Goal: Information Seeking & Learning: Learn about a topic

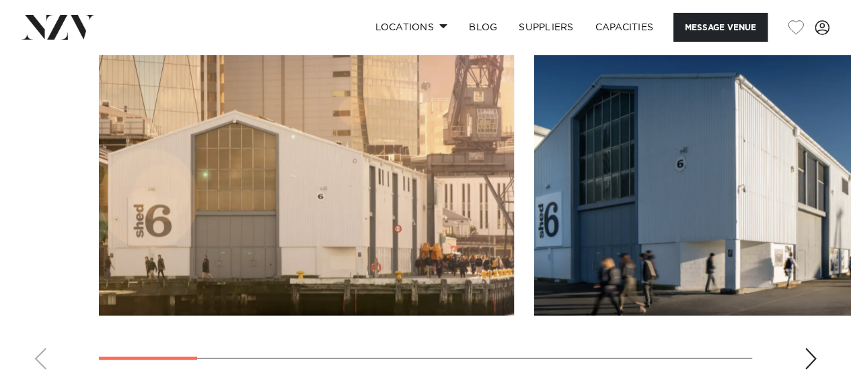
scroll to position [1548, 0]
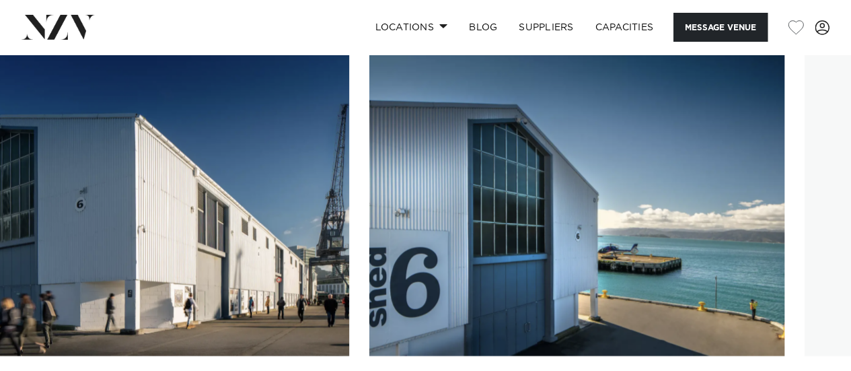
click at [171, 229] on img "2 / 10" at bounding box center [141, 203] width 415 height 305
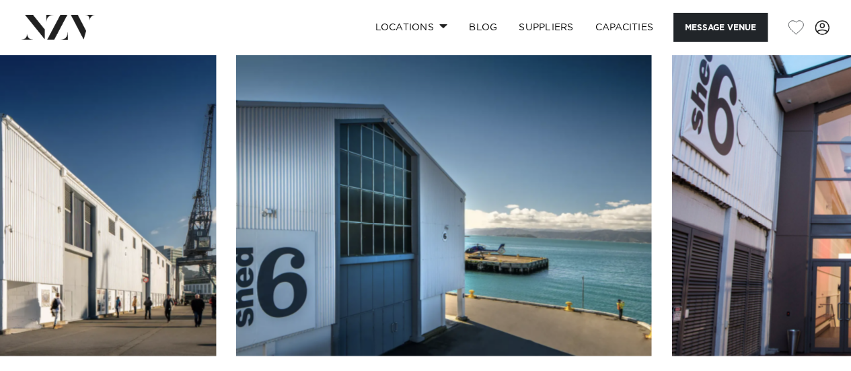
click at [0, 0] on slot at bounding box center [0, 0] width 0 height 0
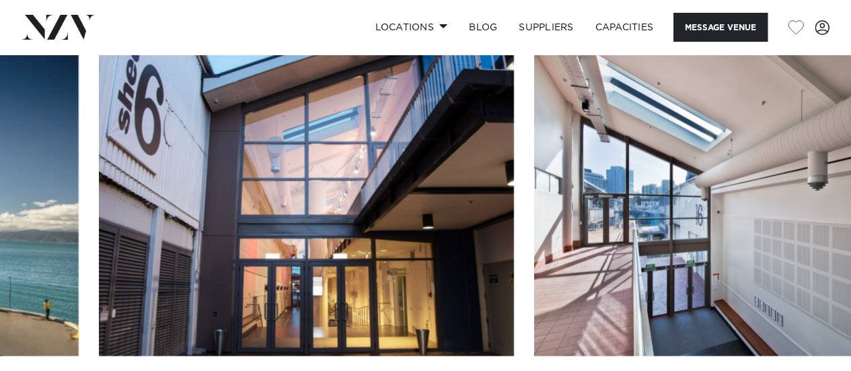
click at [99, 235] on img "4 / 10" at bounding box center [306, 203] width 415 height 305
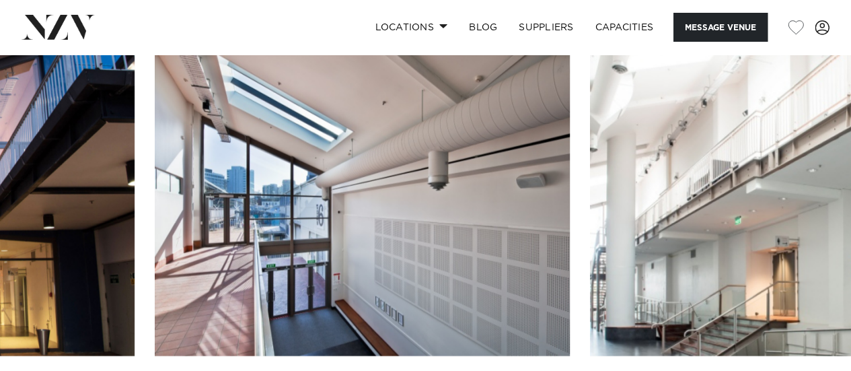
click at [155, 310] on img "5 / 10" at bounding box center [362, 203] width 415 height 305
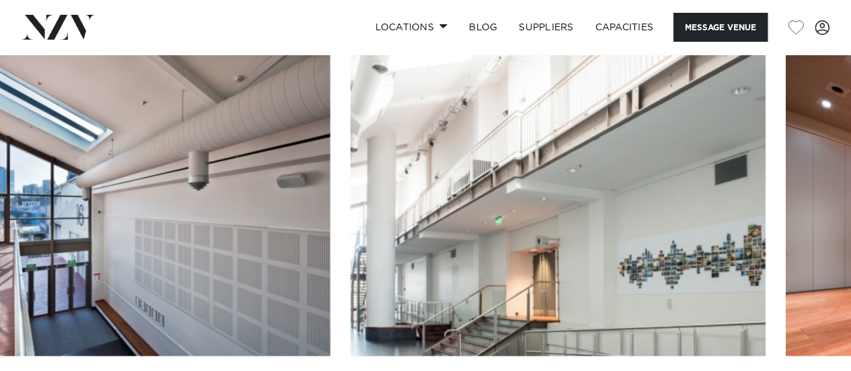
click at [351, 282] on img "6 / 10" at bounding box center [558, 203] width 415 height 305
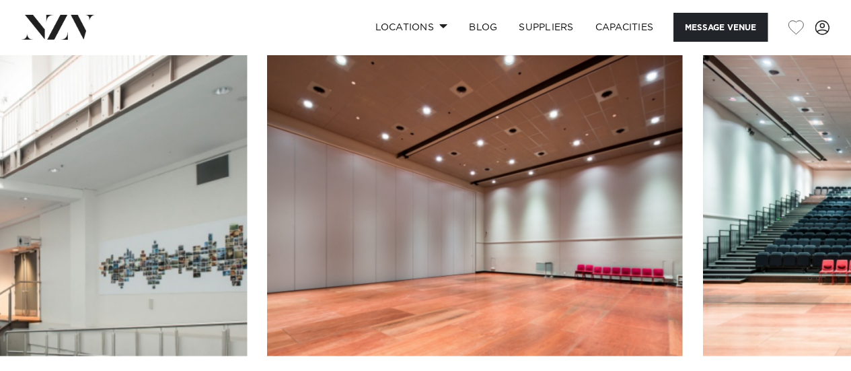
click at [267, 220] on img "7 / 10" at bounding box center [474, 203] width 415 height 305
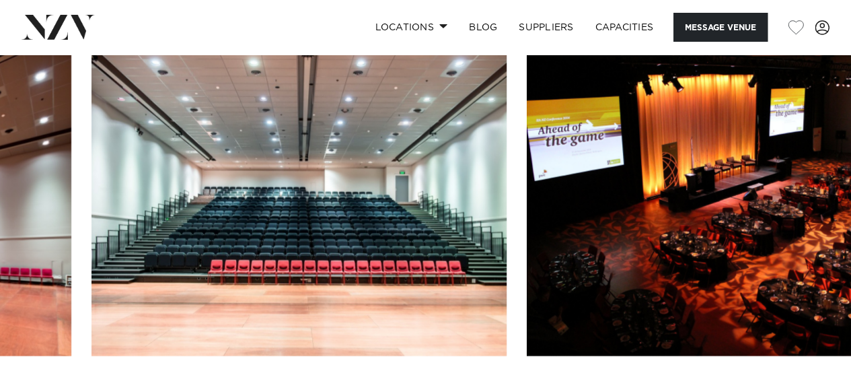
click at [351, 312] on img "8 / 10" at bounding box center [299, 203] width 415 height 305
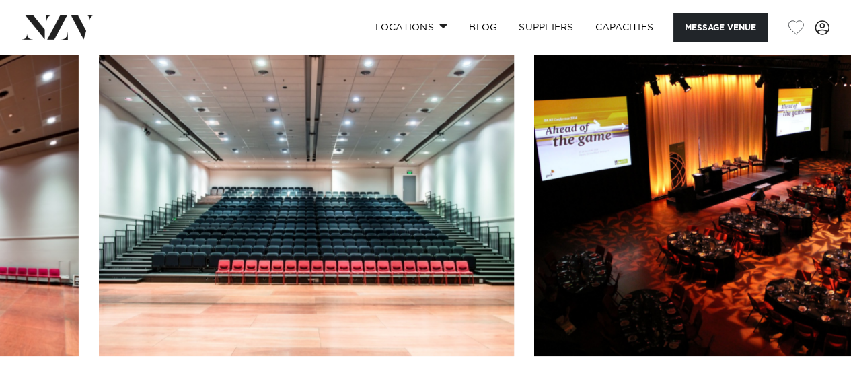
scroll to position [1611, 0]
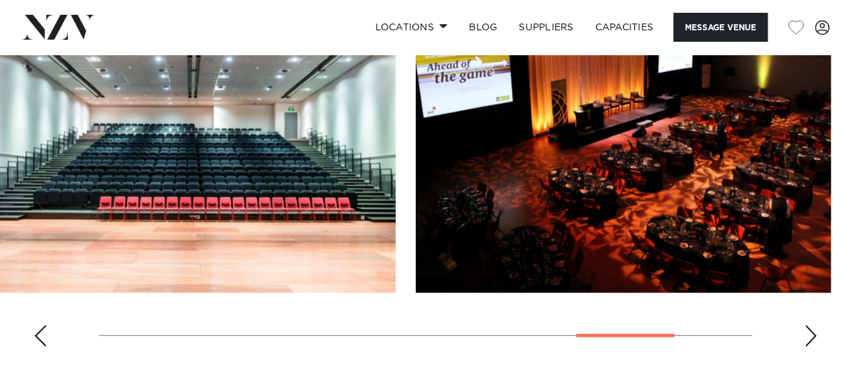
click at [97, 225] on img "8 / 10" at bounding box center [187, 140] width 415 height 305
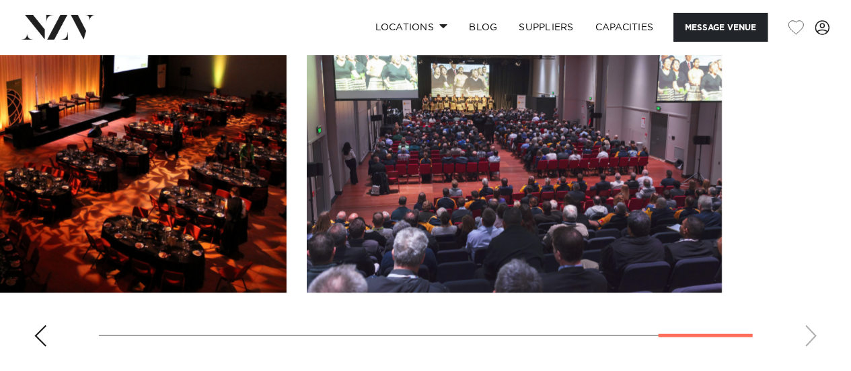
click at [291, 252] on swiper-container at bounding box center [425, 172] width 851 height 369
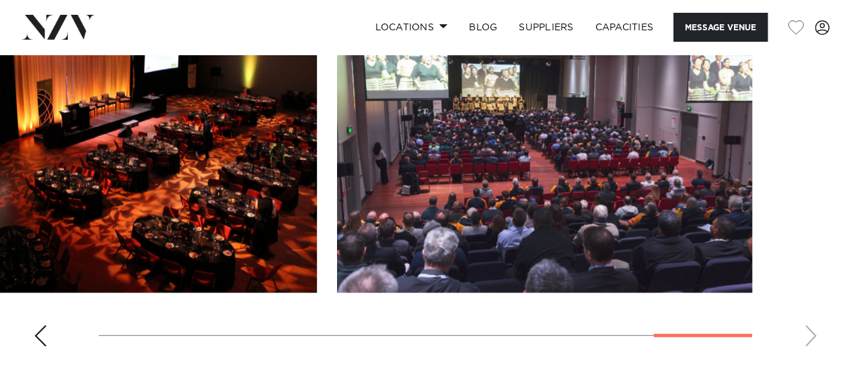
scroll to position [1578, 0]
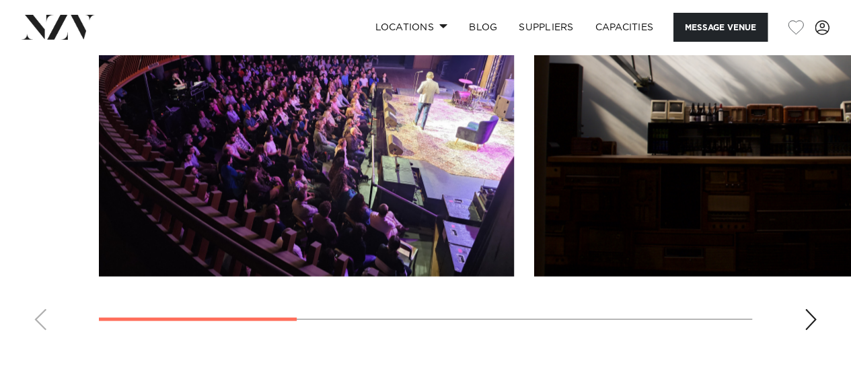
scroll to position [1247, 0]
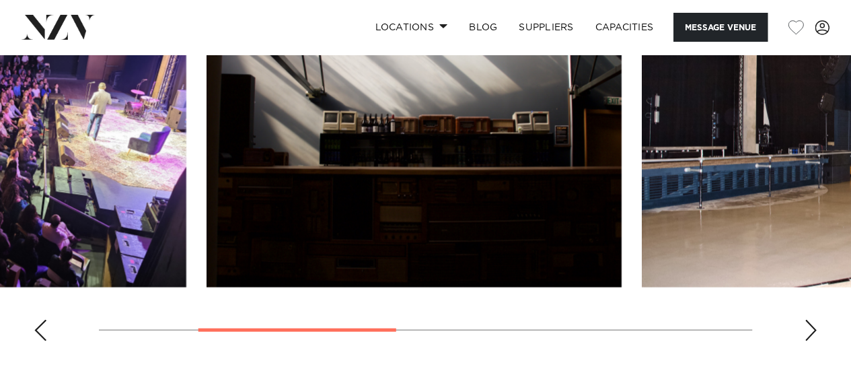
click at [276, 204] on img "2 / 5" at bounding box center [414, 134] width 415 height 305
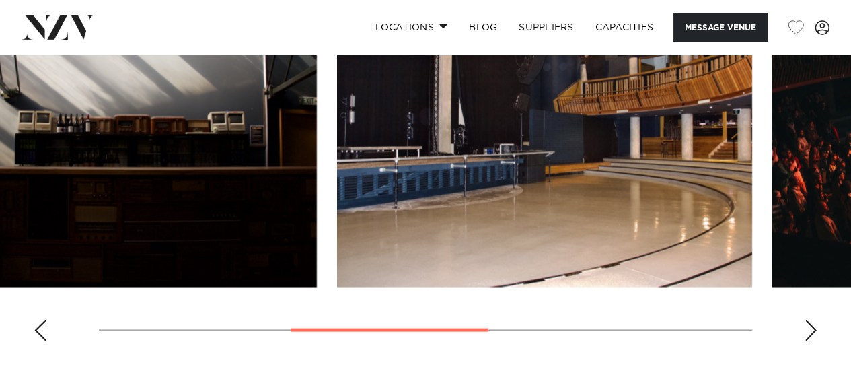
click at [353, 196] on img "3 / 5" at bounding box center [544, 134] width 415 height 305
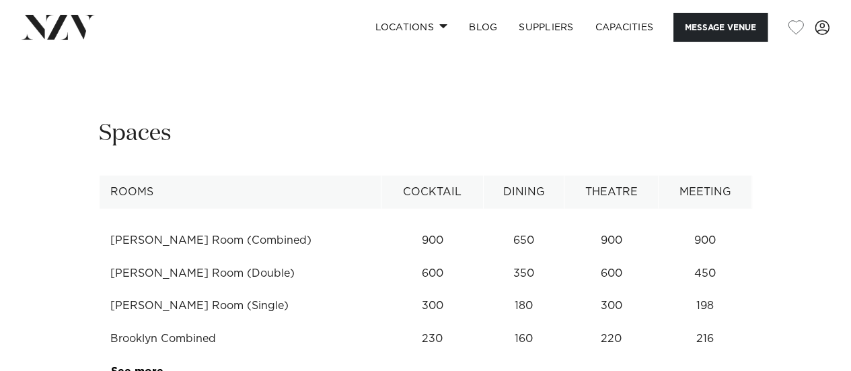
scroll to position [1771, 0]
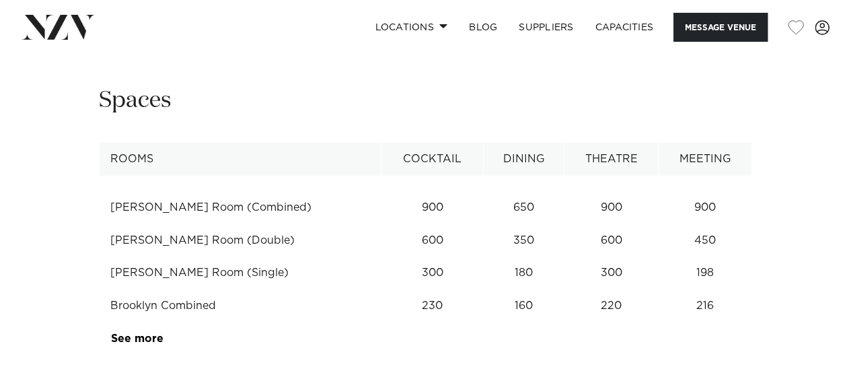
drag, startPoint x: 271, startPoint y: 159, endPoint x: 113, endPoint y: 169, distance: 158.4
click at [113, 191] on td "Heaphy Room (Combined)" at bounding box center [241, 207] width 282 height 33
copy td "Heaphy Room (Combined)"
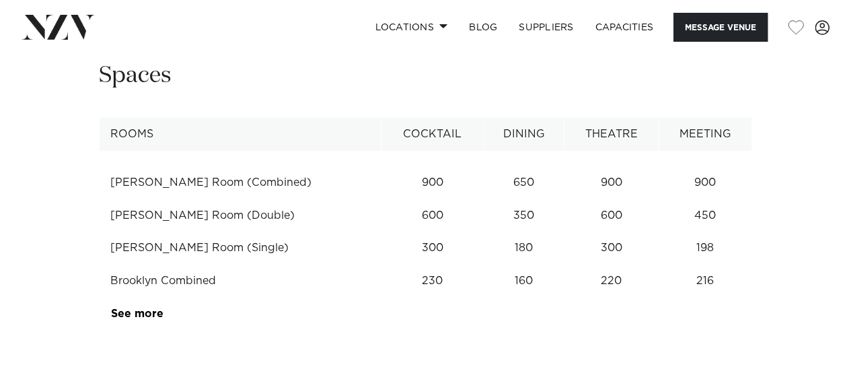
scroll to position [1829, 0]
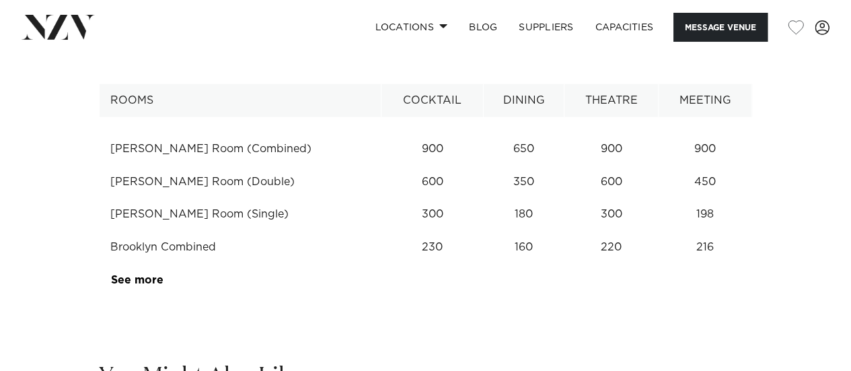
click at [140, 264] on td "See more" at bounding box center [163, 280] width 127 height 33
click at [137, 275] on link "See more" at bounding box center [163, 280] width 105 height 11
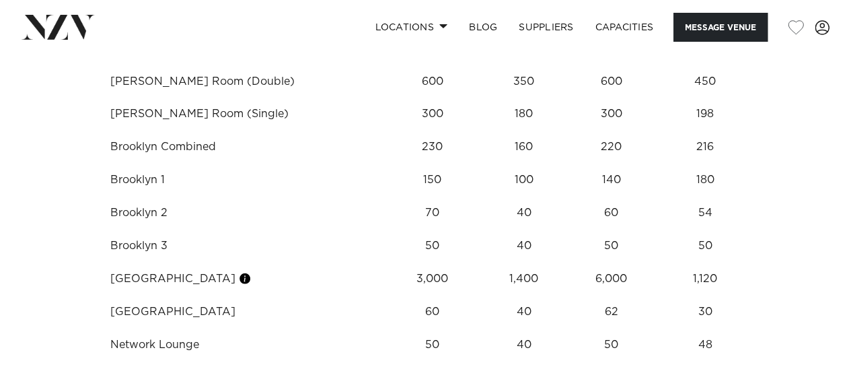
scroll to position [1924, 0]
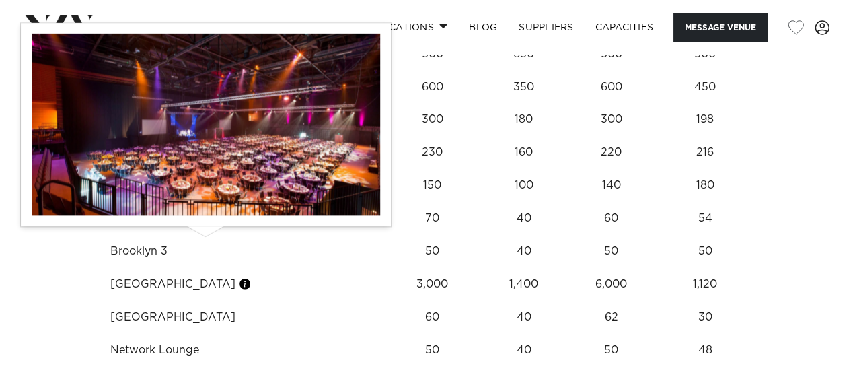
click at [238, 277] on button "button" at bounding box center [244, 283] width 13 height 13
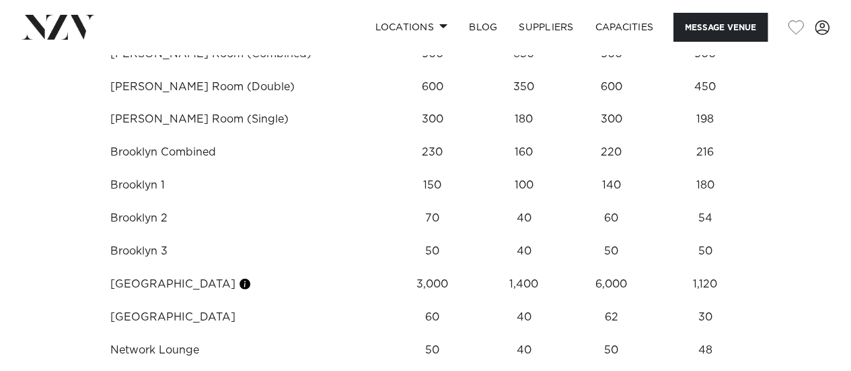
click at [22, 295] on div "**********" at bounding box center [426, 215] width 830 height 566
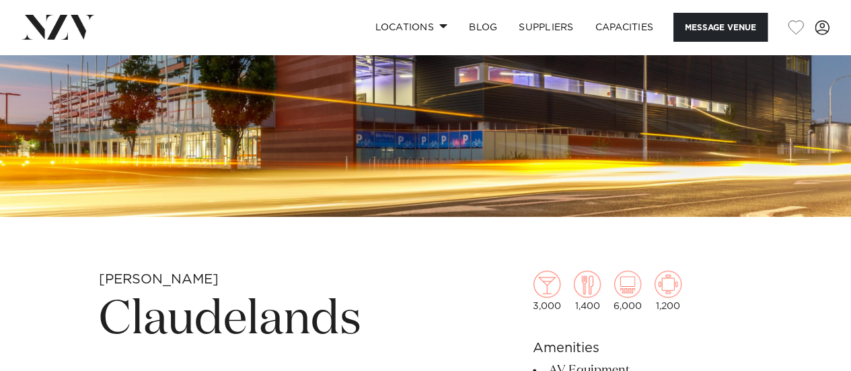
scroll to position [108, 0]
